Goal: Task Accomplishment & Management: Manage account settings

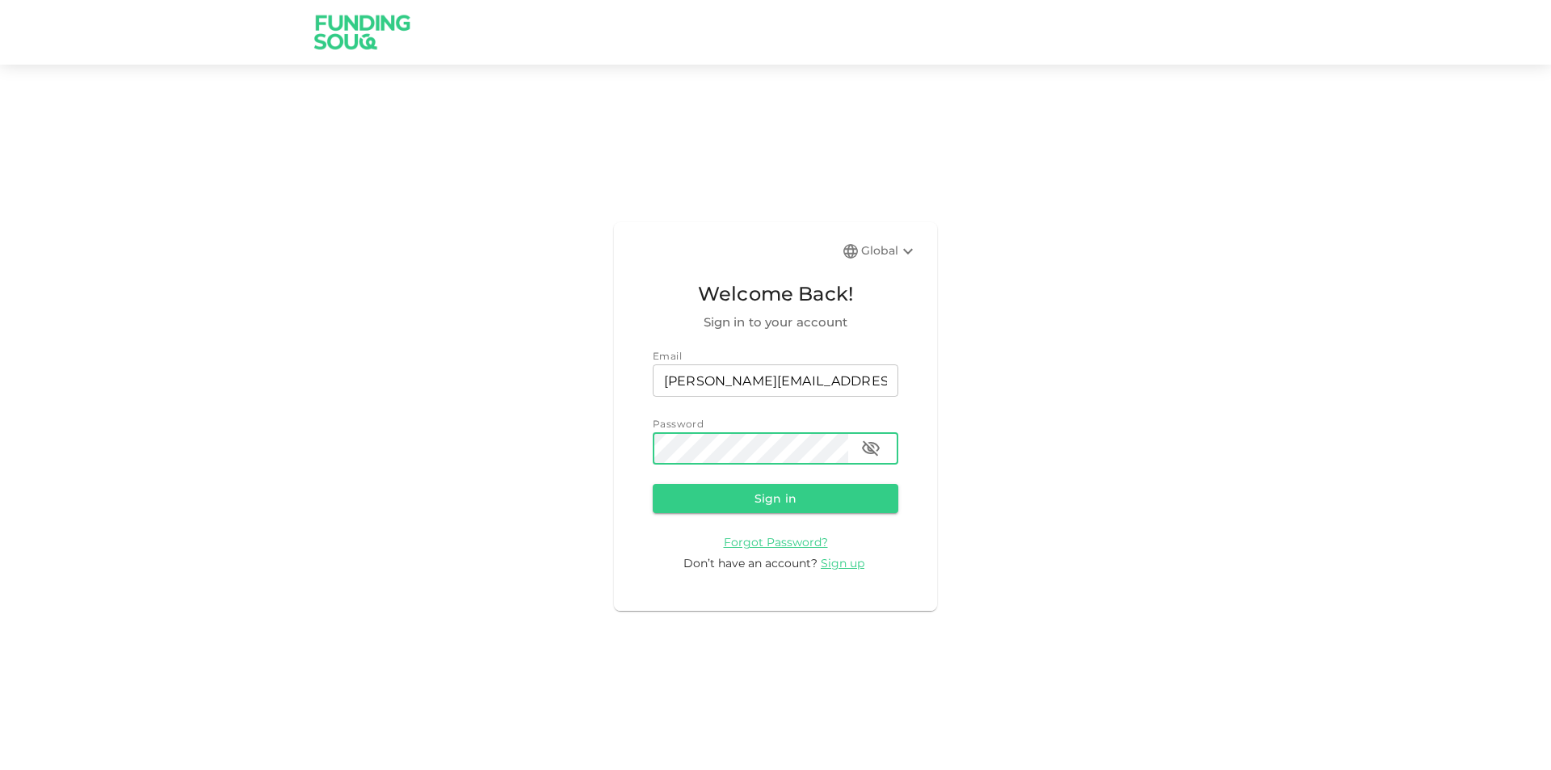
click at [653, 484] on button "Sign in" at bounding box center [776, 498] width 246 height 29
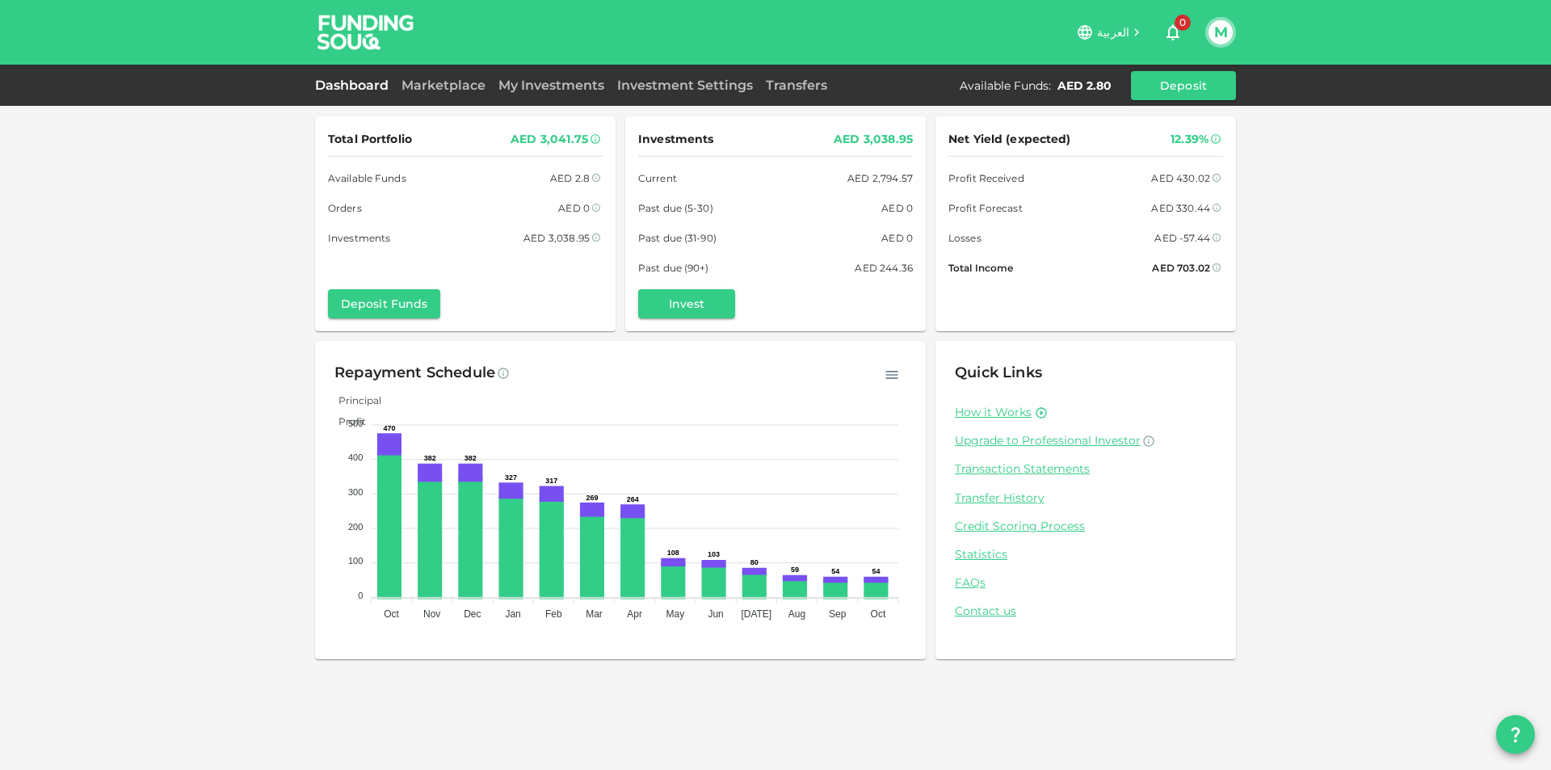
click at [474, 95] on div "Dashboard Marketplace My Investments Investment Settings Transfers Available Fu…" at bounding box center [775, 85] width 921 height 29
click at [462, 73] on div "Dashboard Marketplace My Investments Investment Settings Transfers Available Fu…" at bounding box center [775, 85] width 921 height 29
click at [460, 85] on link "Marketplace" at bounding box center [443, 85] width 97 height 15
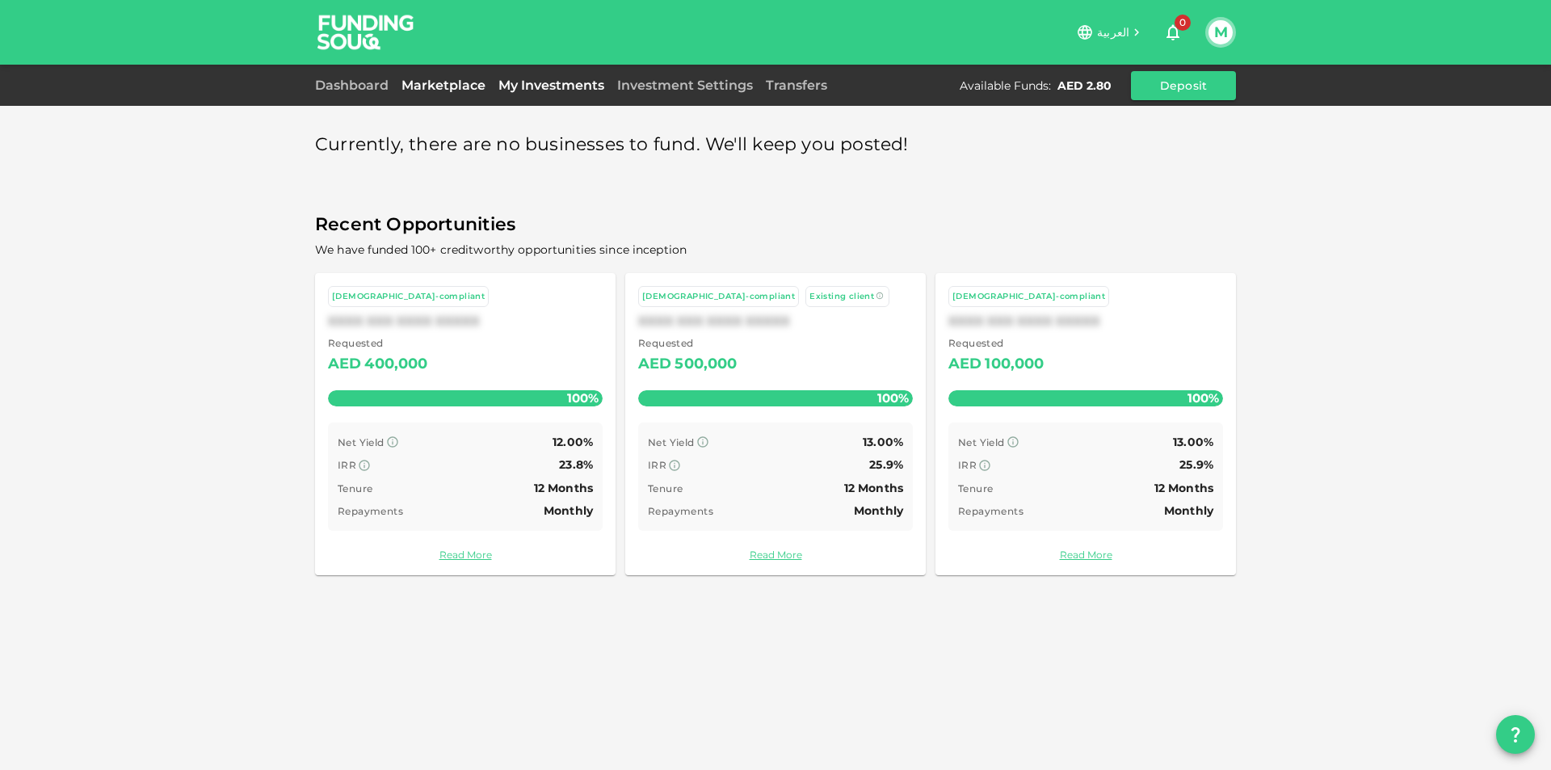
click at [519, 85] on link "My Investments" at bounding box center [551, 85] width 119 height 15
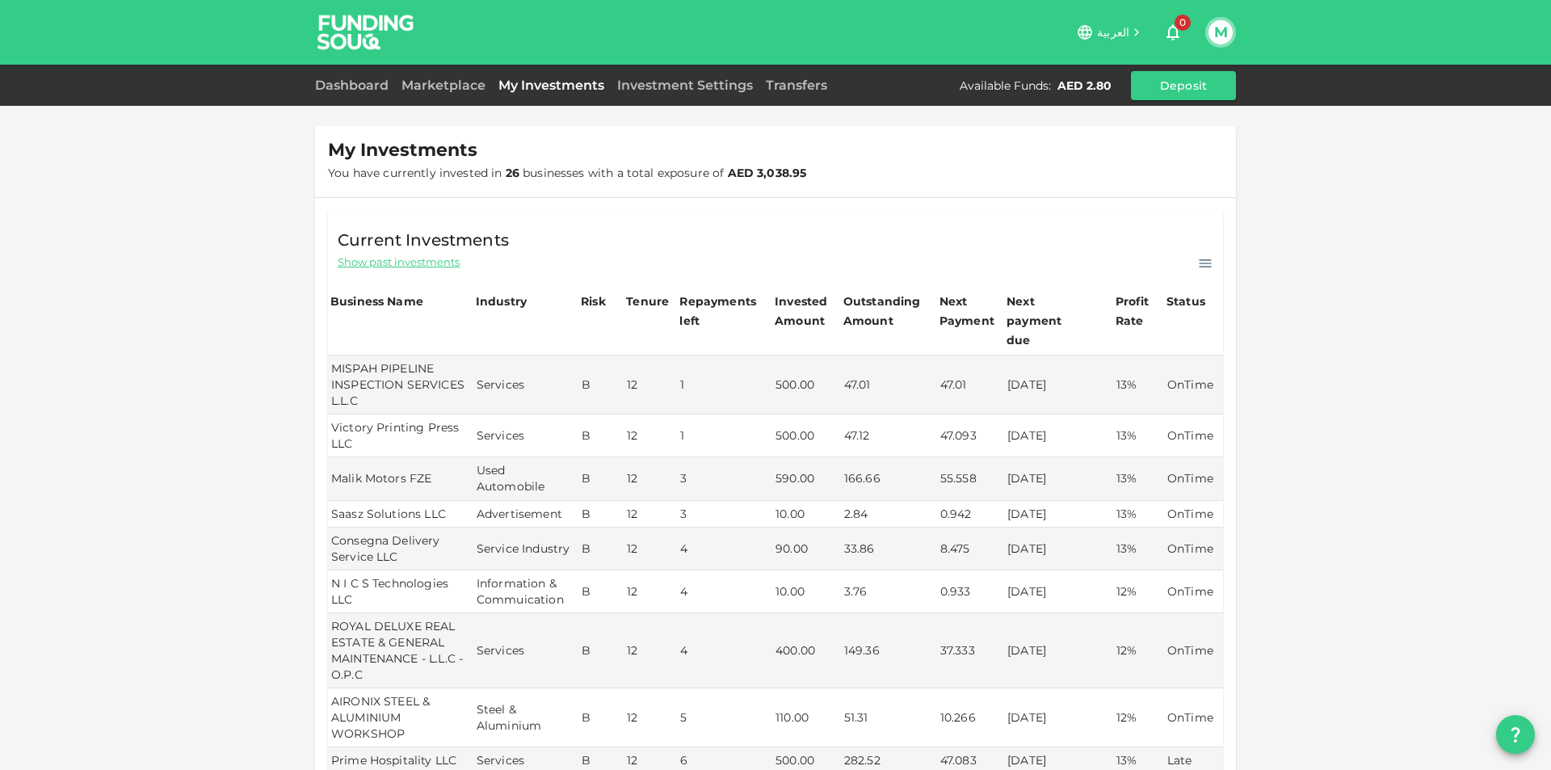
click at [1222, 36] on button "M" at bounding box center [1221, 32] width 24 height 24
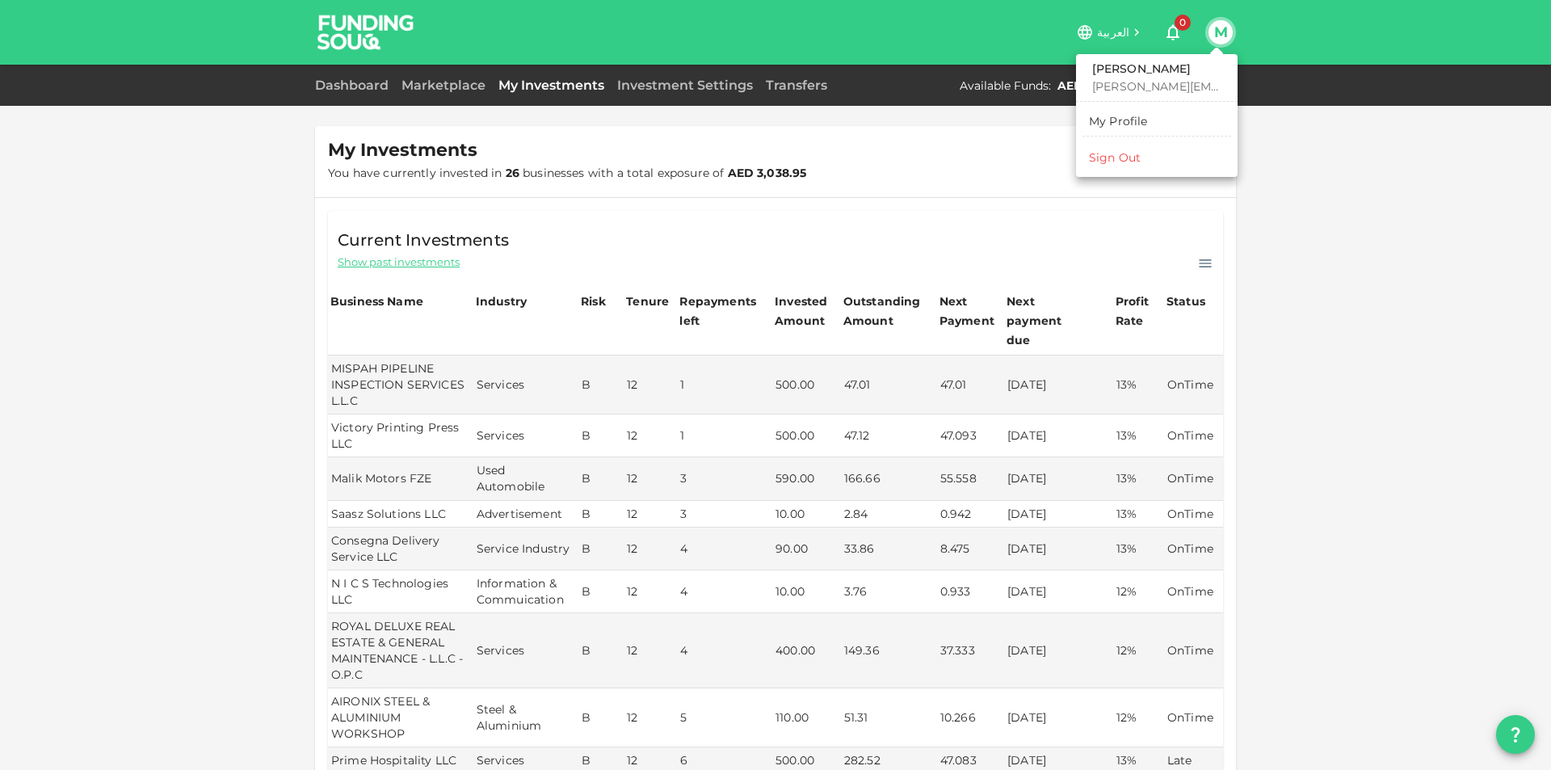
click at [1157, 166] on li "Sign Out" at bounding box center [1157, 158] width 149 height 26
